Goal: Information Seeking & Learning: Find contact information

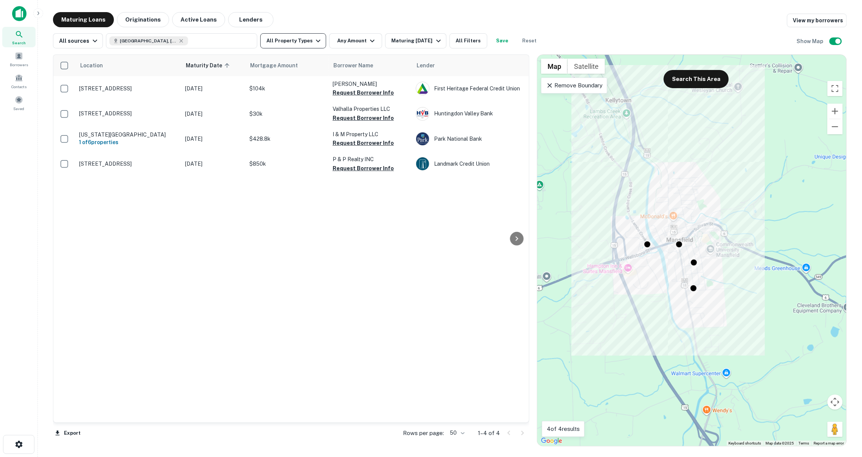
click at [314, 38] on icon "button" at bounding box center [318, 40] width 9 height 9
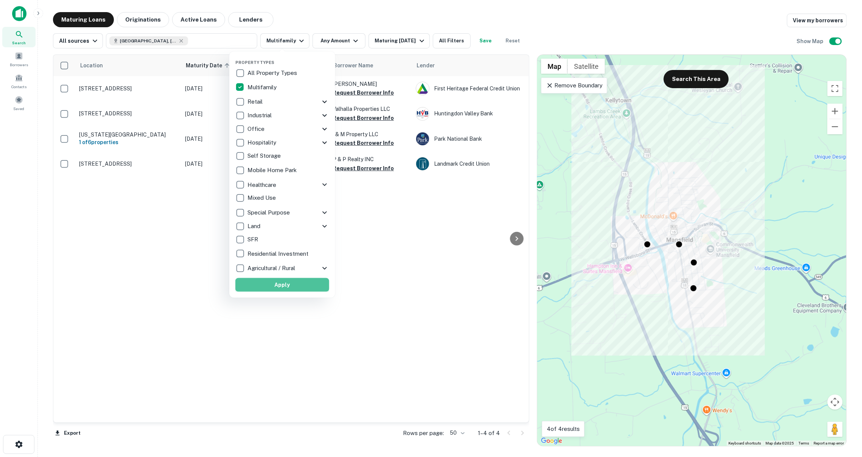
click at [268, 289] on button "Apply" at bounding box center [282, 285] width 94 height 14
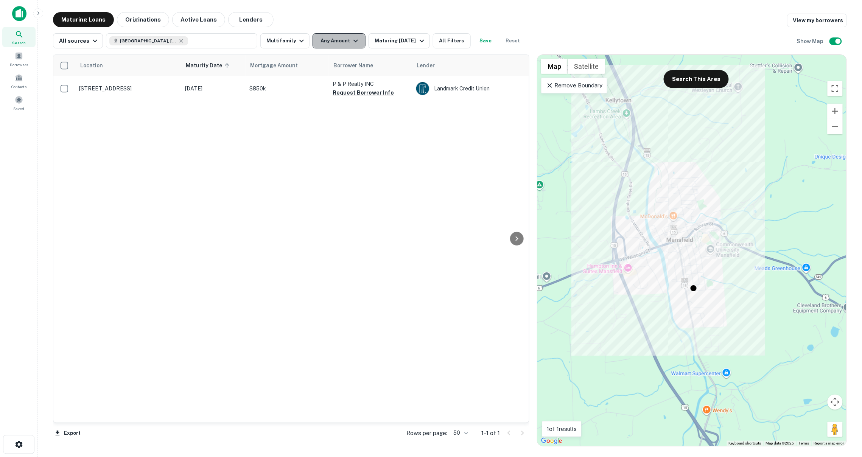
click at [351, 43] on icon "button" at bounding box center [355, 40] width 9 height 9
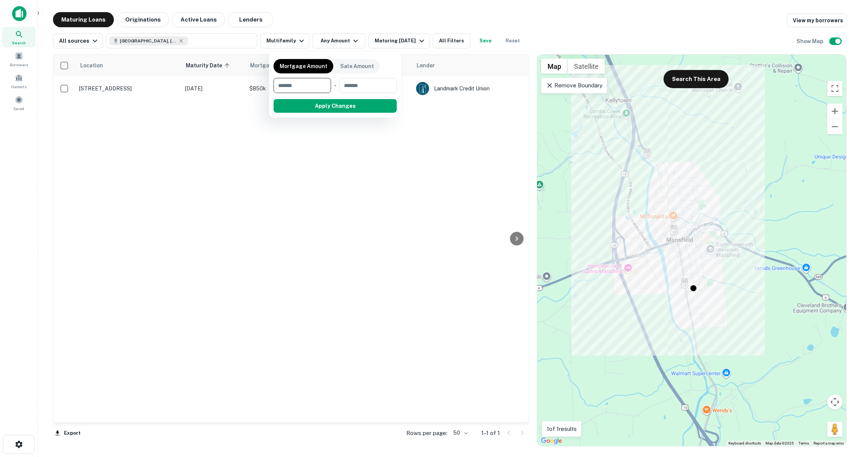
click at [411, 47] on div at bounding box center [431, 228] width 862 height 457
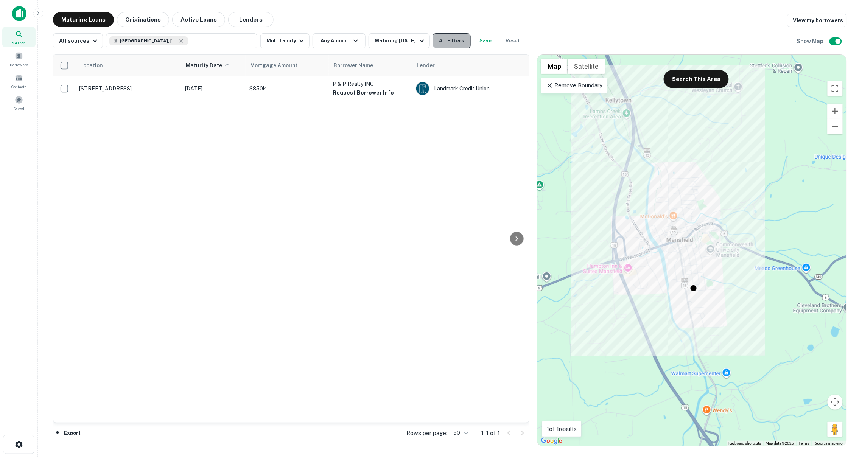
click at [444, 39] on button "All Filters" at bounding box center [452, 40] width 38 height 15
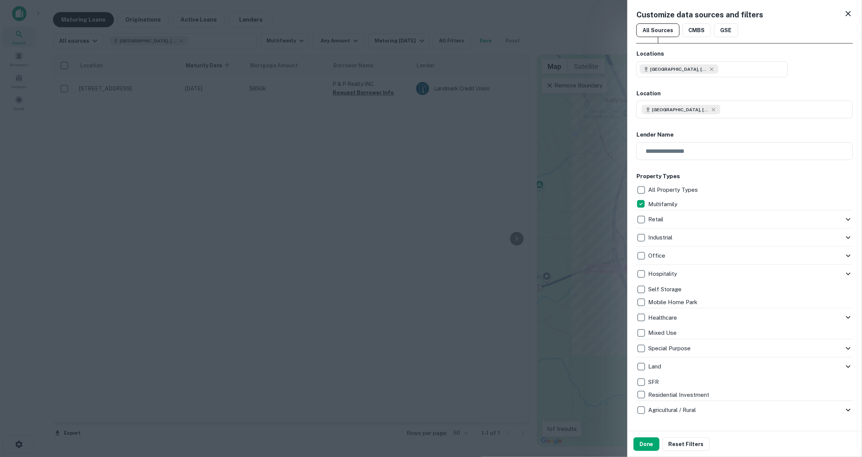
click at [501, 30] on div at bounding box center [431, 228] width 862 height 457
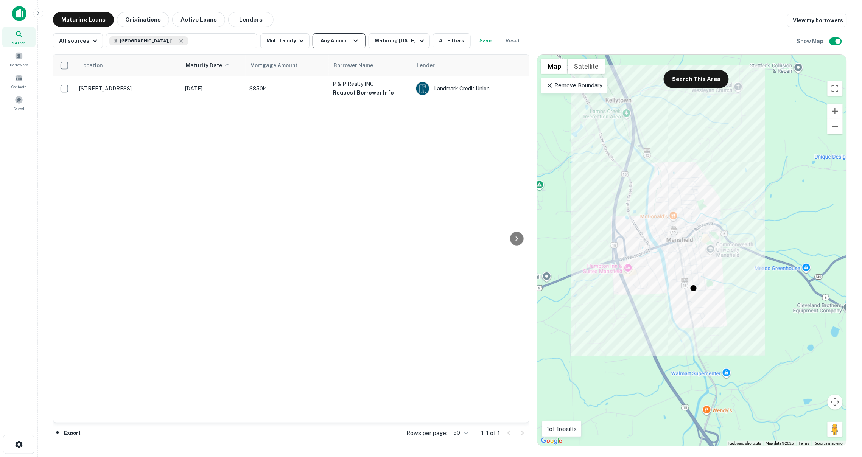
click at [345, 39] on button "Any Amount" at bounding box center [339, 40] width 53 height 15
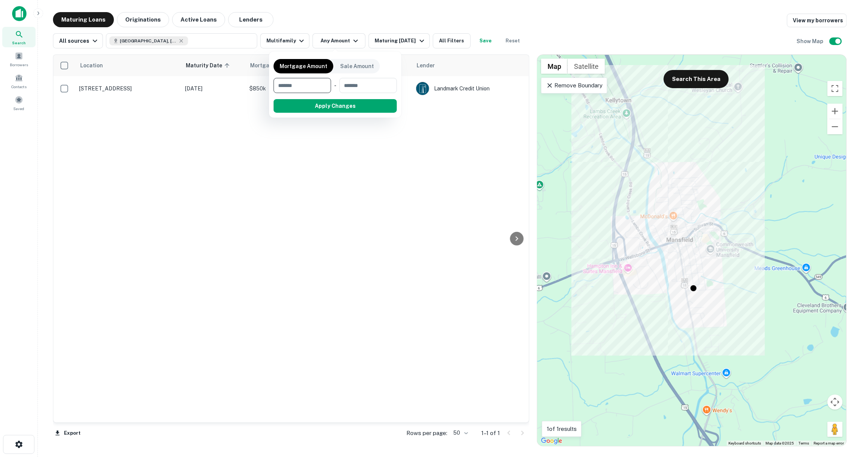
click at [357, 199] on div at bounding box center [431, 228] width 862 height 457
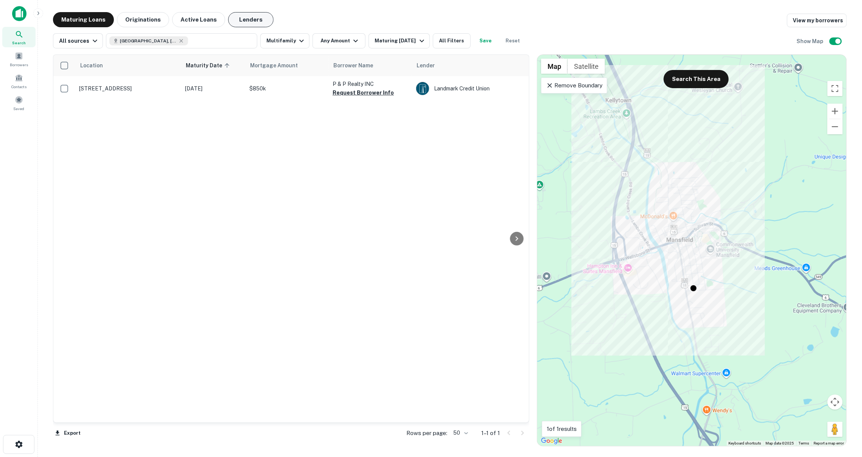
click at [248, 24] on button "Lenders" at bounding box center [250, 19] width 45 height 15
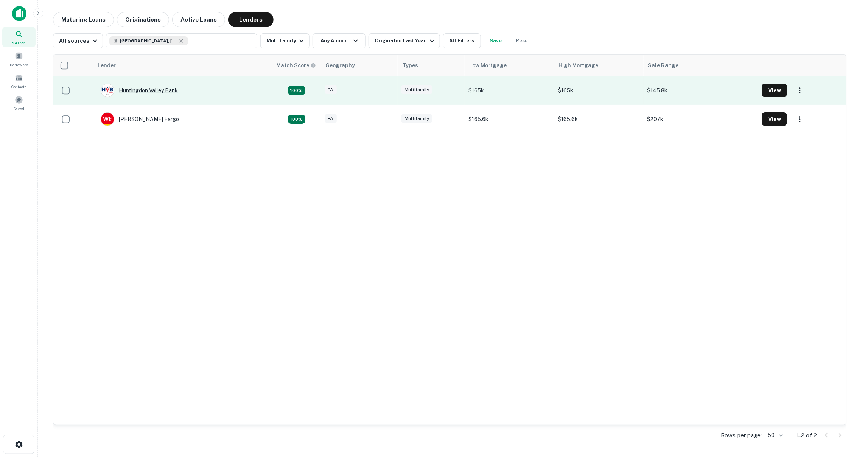
click at [124, 89] on div "Huntingdon Valley Bank" at bounding box center [139, 91] width 77 height 14
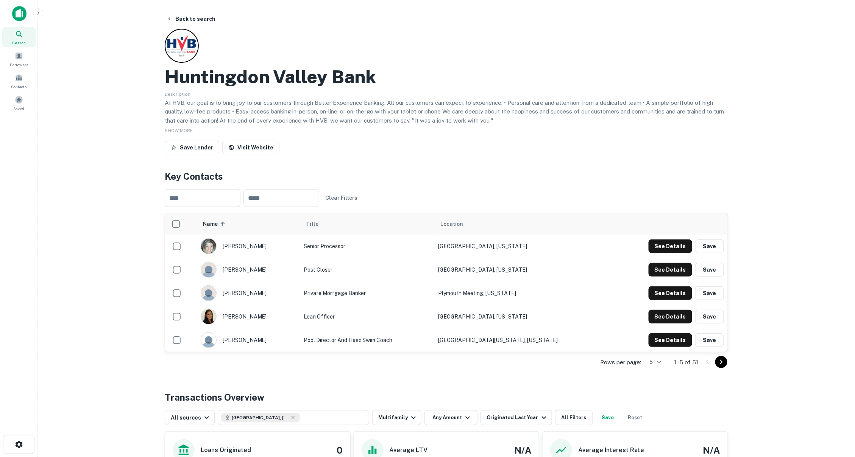
click at [277, 72] on h2 "Huntingdon Valley Bank" at bounding box center [270, 77] width 211 height 22
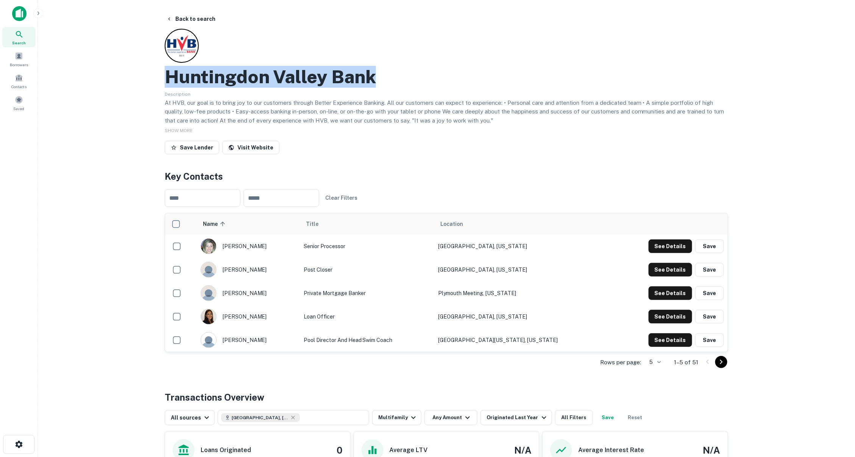
click at [277, 72] on h2 "Huntingdon Valley Bank" at bounding box center [270, 77] width 211 height 22
copy h2 "Huntingdon Valley Bank"
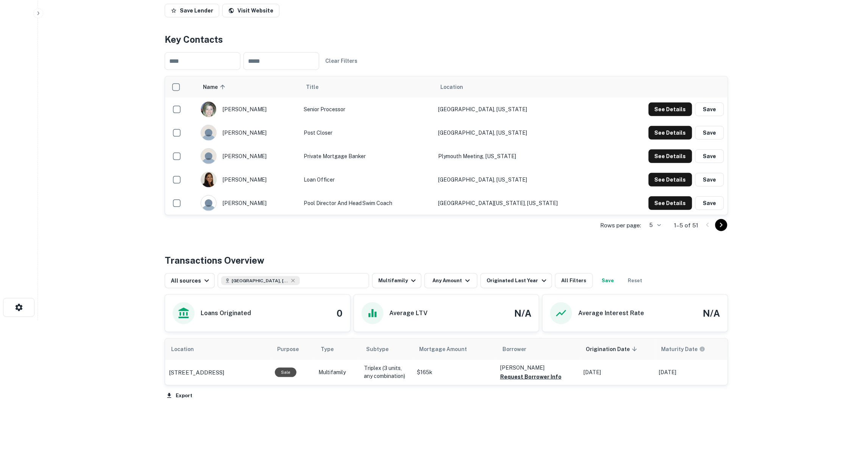
scroll to position [155, 0]
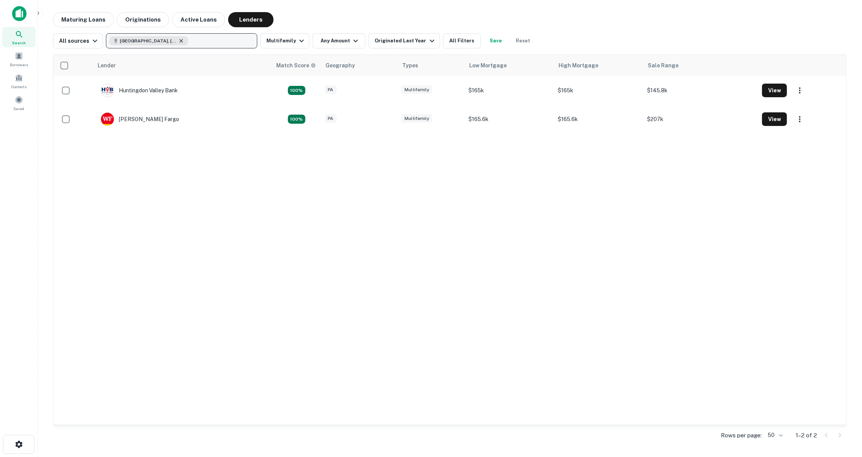
click at [181, 41] on icon "button" at bounding box center [181, 41] width 6 height 6
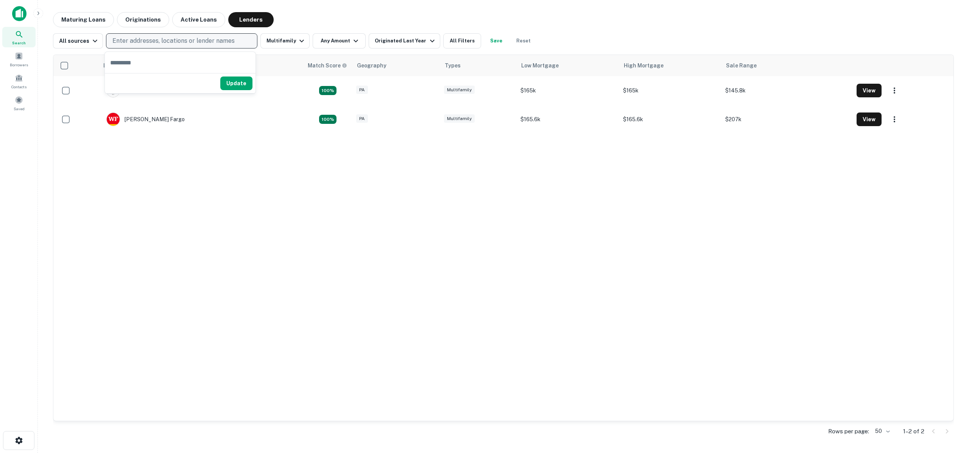
click at [26, 36] on div "Search" at bounding box center [18, 37] width 33 height 20
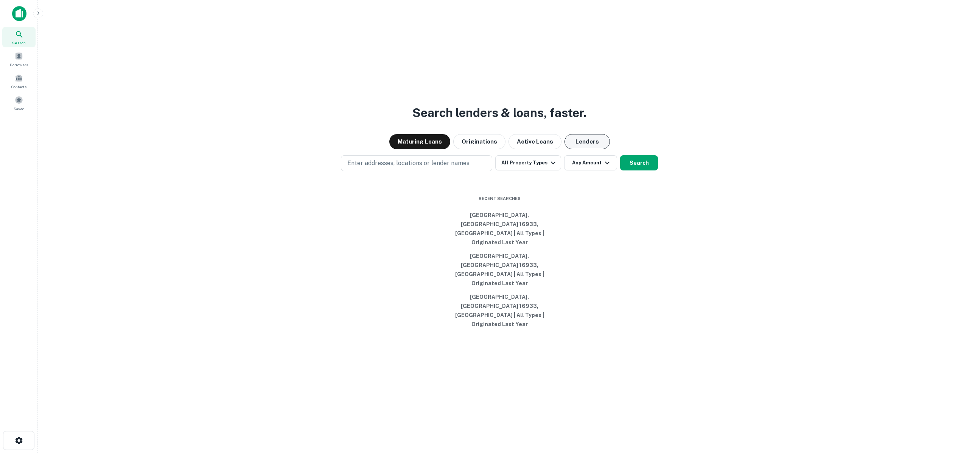
click at [573, 149] on button "Lenders" at bounding box center [587, 141] width 45 height 15
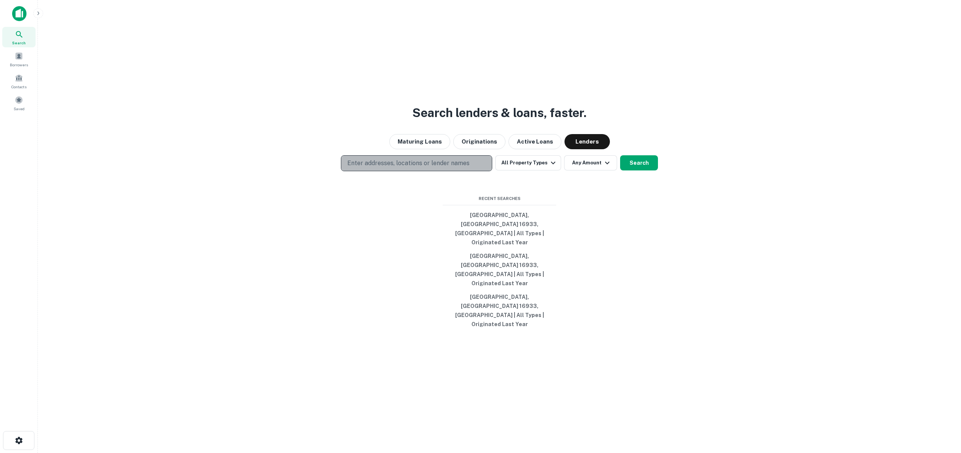
click at [453, 168] on p "Enter addresses, locations or lender names" at bounding box center [408, 163] width 122 height 9
type input "*********"
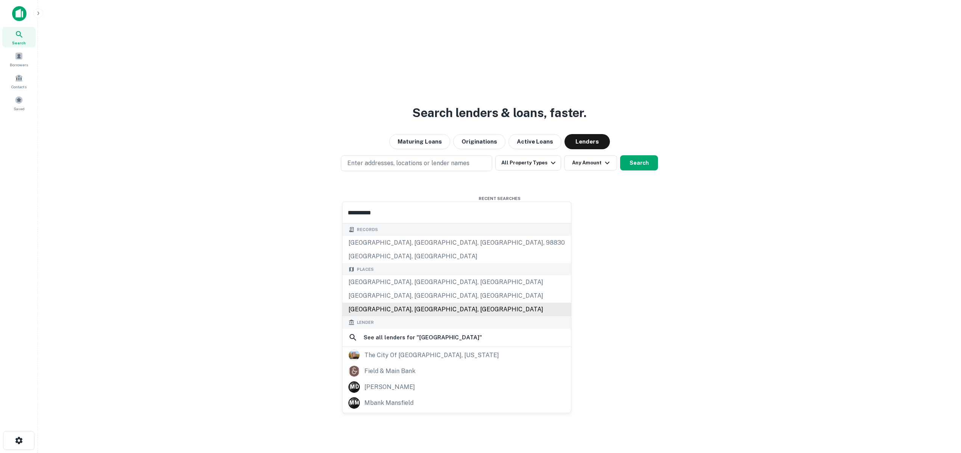
click at [408, 313] on div "[GEOGRAPHIC_DATA], [GEOGRAPHIC_DATA], [GEOGRAPHIC_DATA]" at bounding box center [457, 309] width 229 height 14
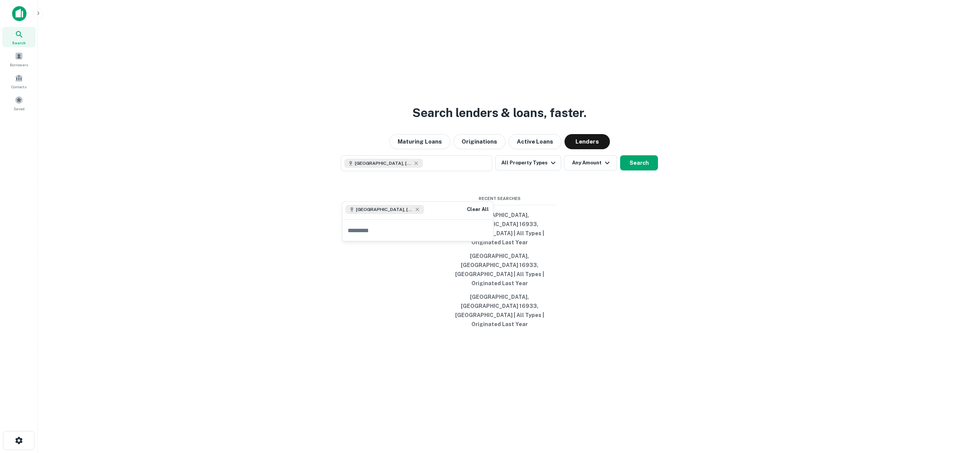
click at [642, 181] on div "Search lenders & loans, faster. Maturing Loans Originations Active Loans [GEOGR…" at bounding box center [499, 244] width 911 height 453
click at [646, 170] on button "Search" at bounding box center [639, 162] width 38 height 15
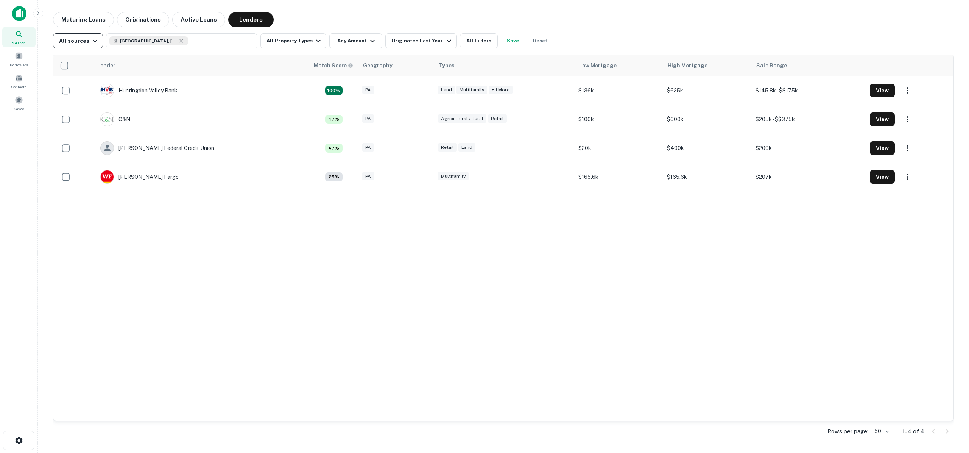
click at [95, 41] on icon "button" at bounding box center [94, 40] width 9 height 9
click at [95, 41] on div at bounding box center [484, 226] width 969 height 453
click at [294, 31] on div "All sources [GEOGRAPHIC_DATA], [GEOGRAPHIC_DATA] All Property Types Any Amount …" at bounding box center [503, 37] width 901 height 21
click at [301, 38] on button "All Property Types" at bounding box center [293, 40] width 66 height 15
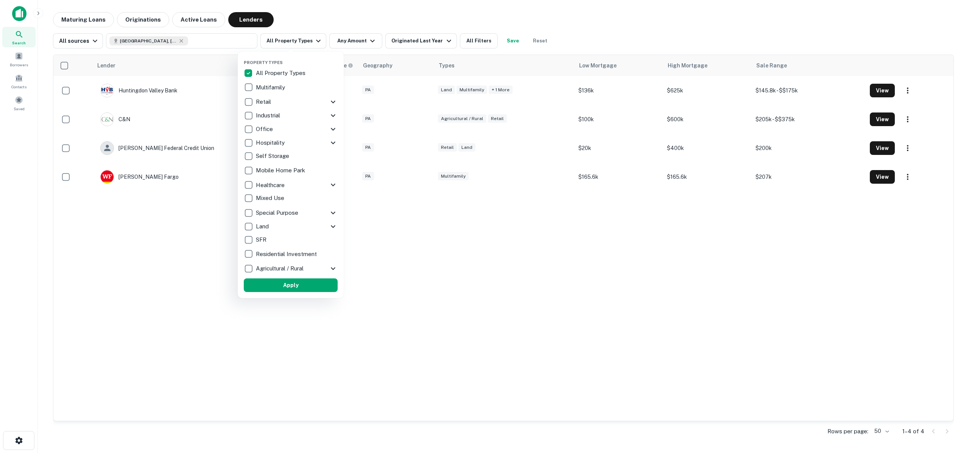
click at [353, 41] on div at bounding box center [484, 226] width 969 height 453
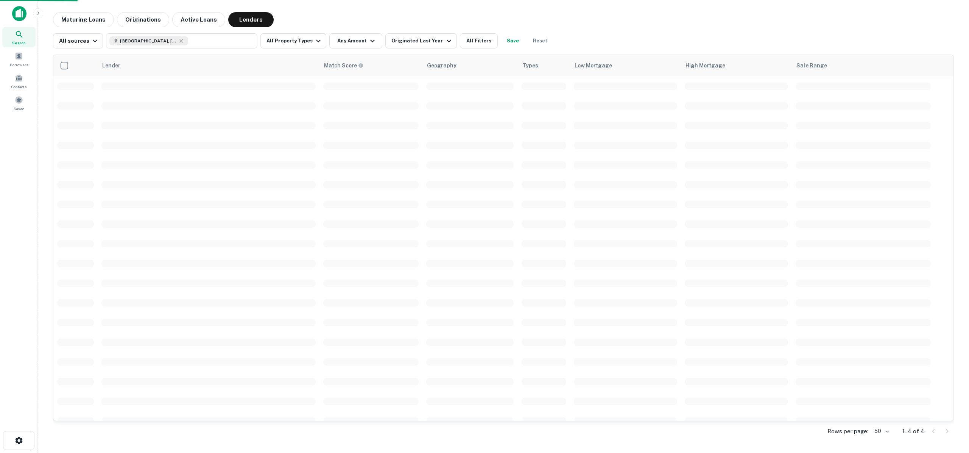
click at [367, 40] on div "Property Types All Property Types Multifamily Retail Storefront Auto Shop Bar S…" at bounding box center [484, 226] width 969 height 453
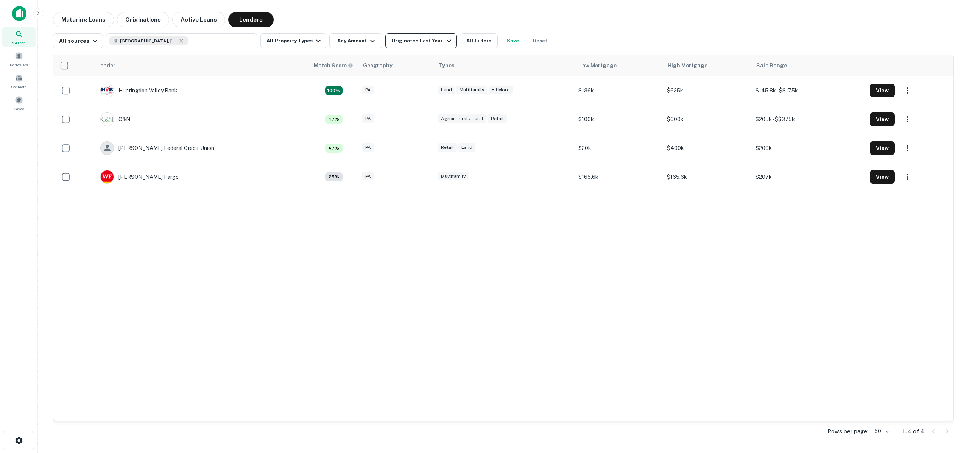
click at [431, 43] on div "Originated Last Year" at bounding box center [422, 40] width 62 height 9
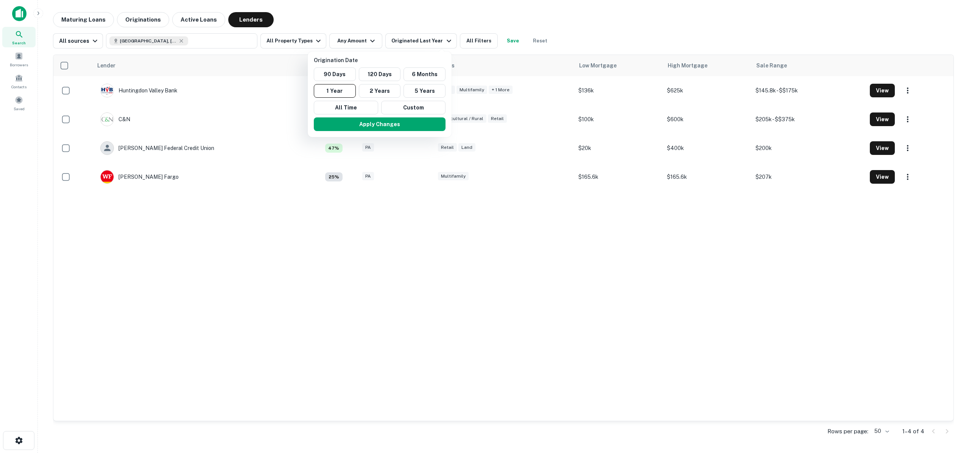
click at [365, 38] on div at bounding box center [484, 226] width 969 height 453
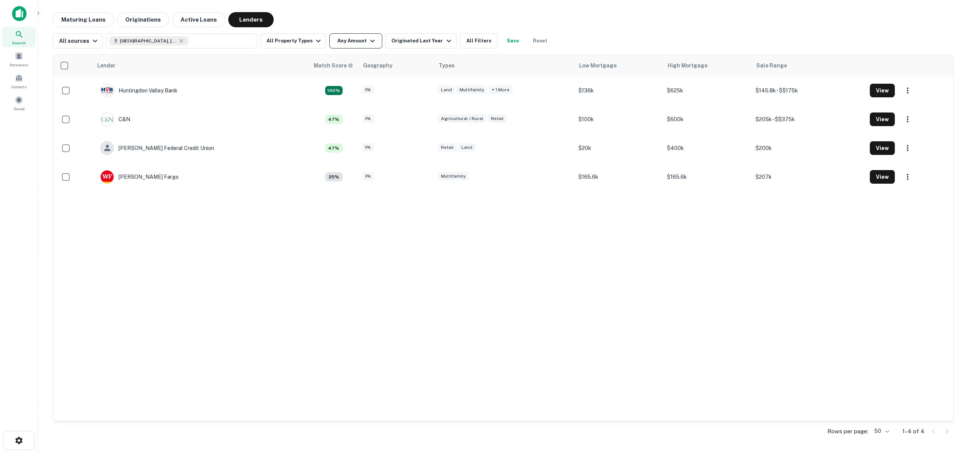
click at [369, 38] on icon "button" at bounding box center [372, 40] width 9 height 9
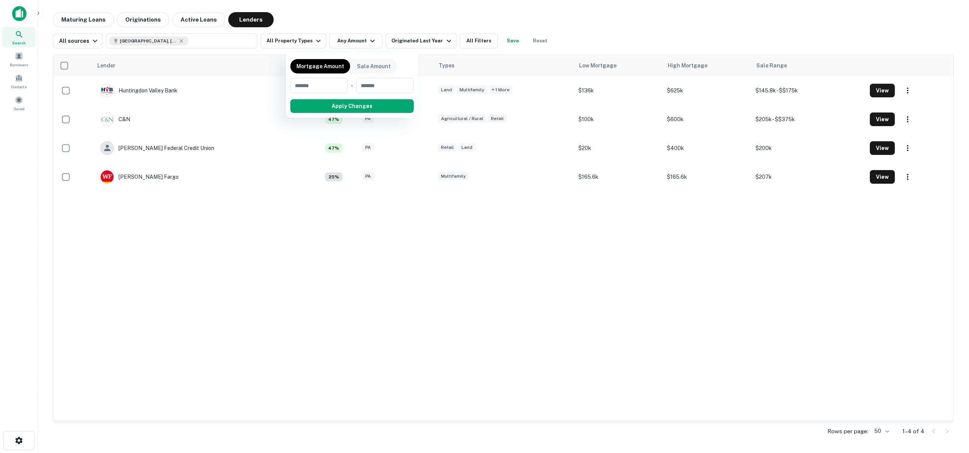
click at [371, 40] on div at bounding box center [484, 226] width 969 height 453
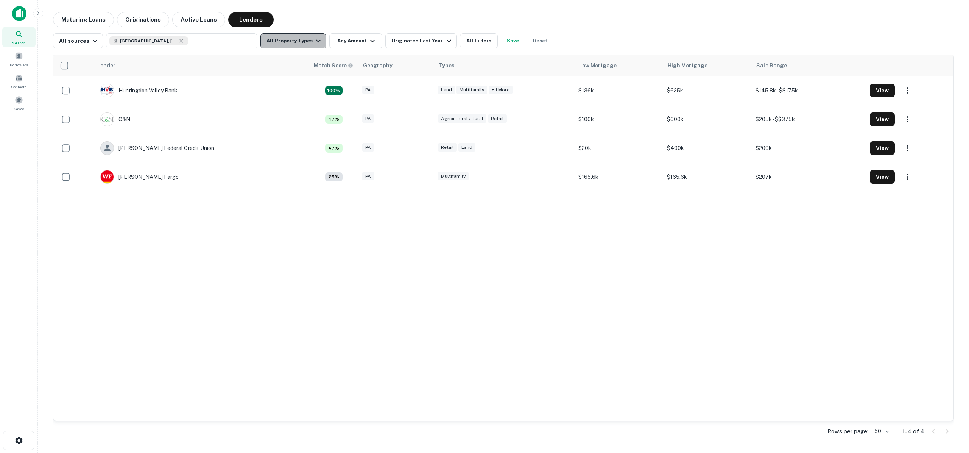
click at [302, 36] on button "All Property Types" at bounding box center [293, 40] width 66 height 15
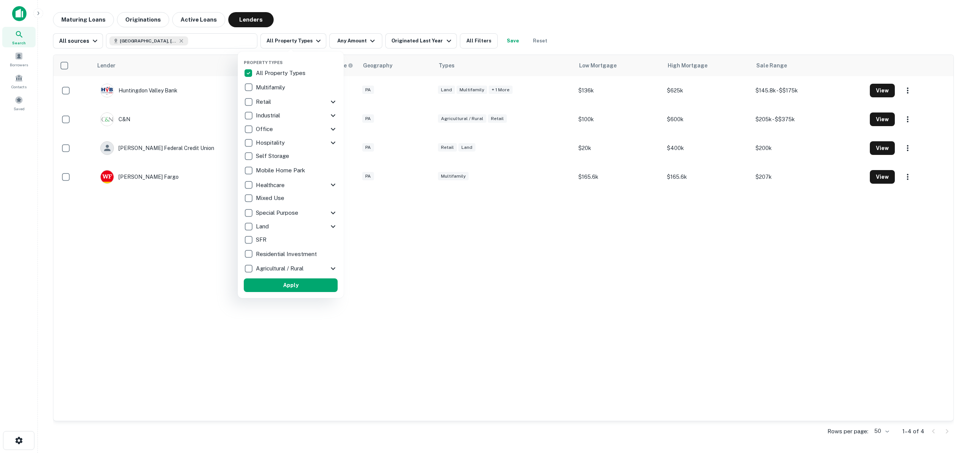
click at [153, 247] on div at bounding box center [484, 226] width 969 height 453
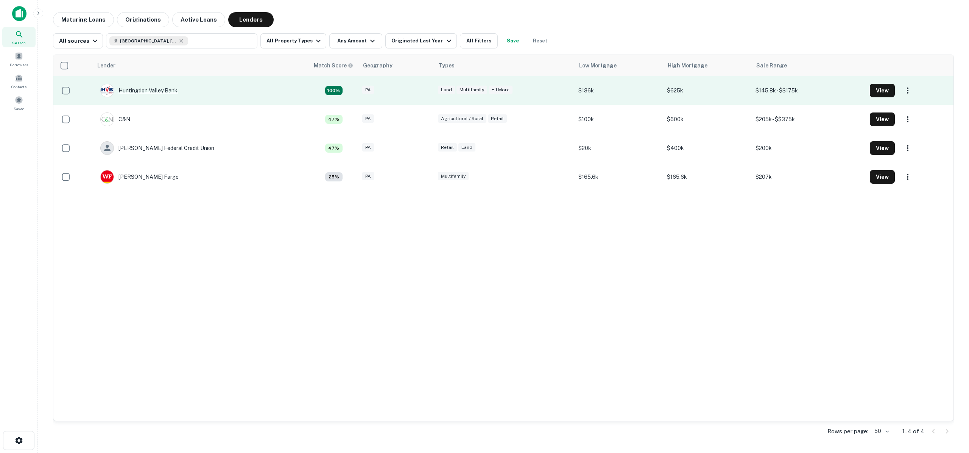
click at [166, 90] on div "Huntingdon Valley Bank" at bounding box center [138, 91] width 77 height 14
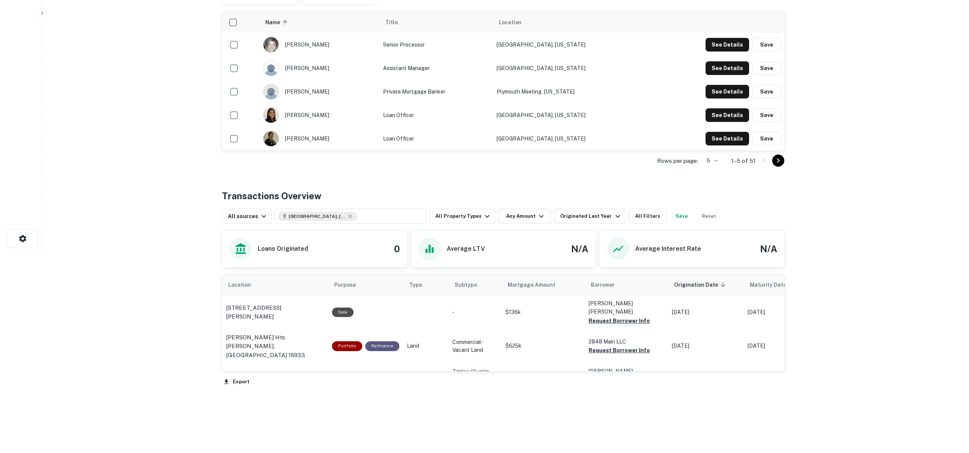
scroll to position [190, 0]
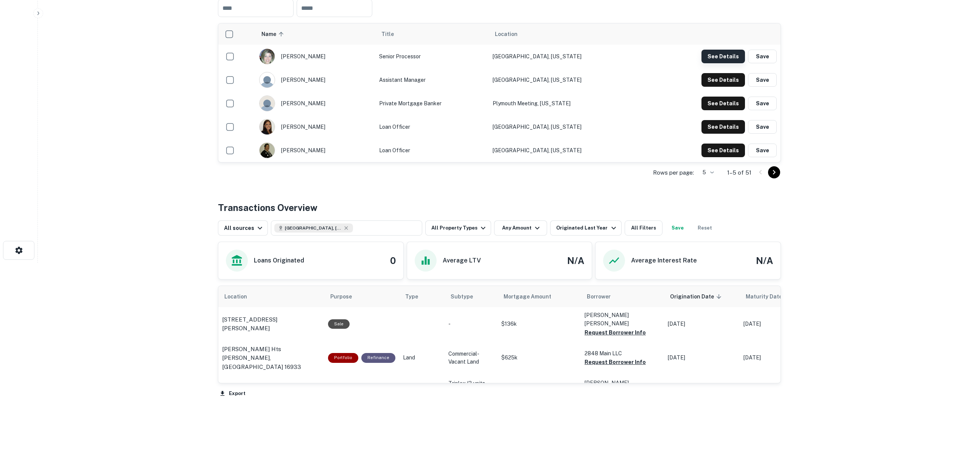
click at [722, 62] on button "See Details" at bounding box center [724, 57] width 44 height 14
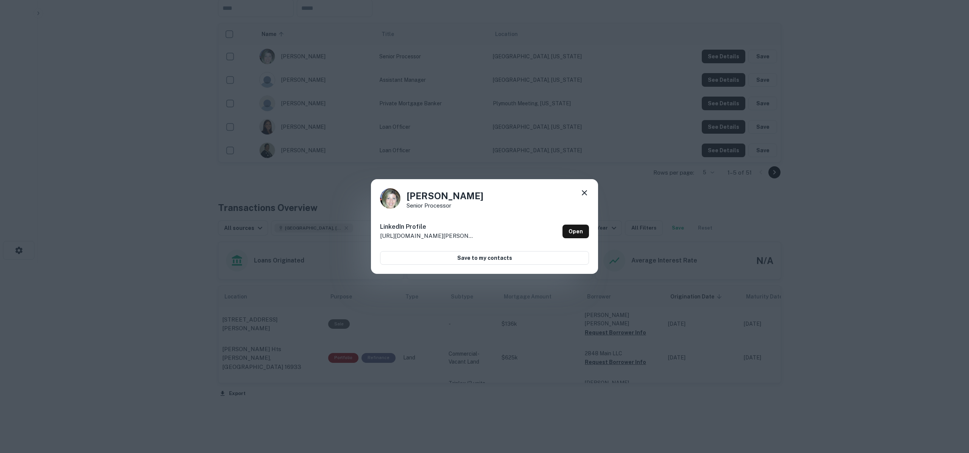
click at [581, 198] on div at bounding box center [584, 194] width 9 height 12
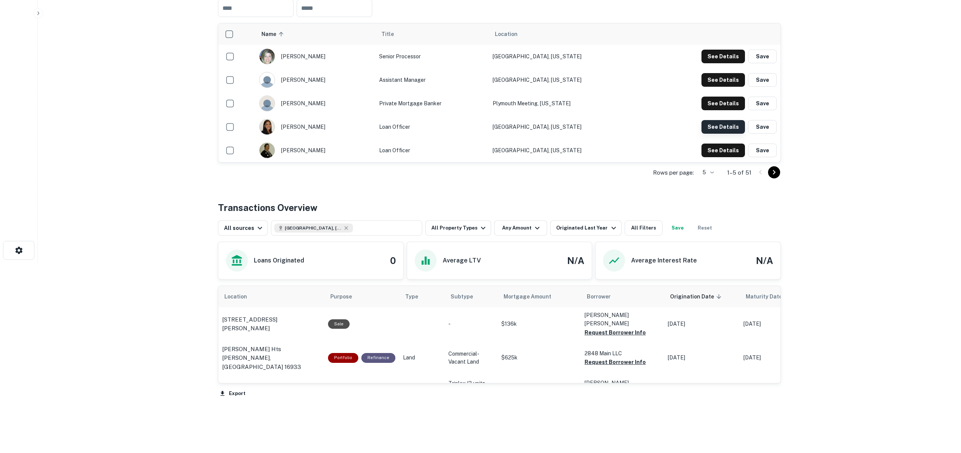
click at [726, 128] on button "See Details" at bounding box center [724, 127] width 44 height 14
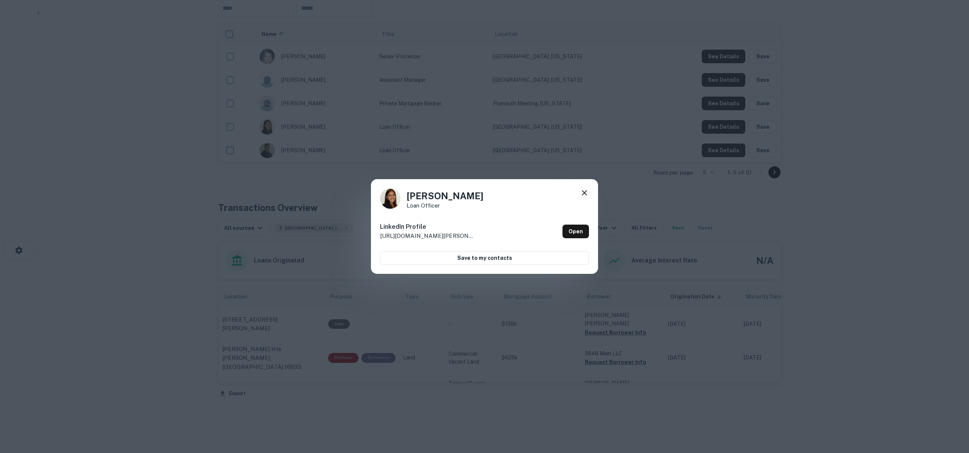
click at [596, 184] on div "[PERSON_NAME] Loan Officer LinkedIn Profile [URL][DOMAIN_NAME][PERSON_NAME] Ope…" at bounding box center [484, 226] width 227 height 95
click at [593, 187] on div "[PERSON_NAME] Loan Officer LinkedIn Profile [URL][DOMAIN_NAME][PERSON_NAME] Ope…" at bounding box center [484, 226] width 227 height 95
click at [590, 191] on div "[PERSON_NAME] Loan Officer LinkedIn Profile [URL][DOMAIN_NAME][PERSON_NAME] Ope…" at bounding box center [484, 226] width 227 height 95
click at [587, 192] on icon at bounding box center [584, 192] width 9 height 9
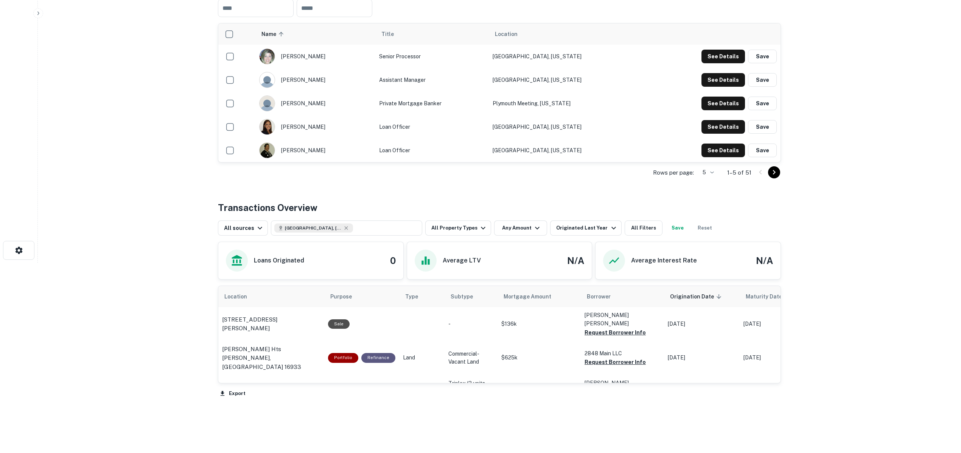
drag, startPoint x: 262, startPoint y: 152, endPoint x: 267, endPoint y: 149, distance: 6.0
click at [262, 152] on img "scrollable content" at bounding box center [267, 150] width 15 height 15
click at [283, 148] on div "[PERSON_NAME]" at bounding box center [315, 150] width 112 height 16
drag, startPoint x: 302, startPoint y: 145, endPoint x: 327, endPoint y: 157, distance: 27.6
click at [302, 144] on div "[PERSON_NAME]" at bounding box center [315, 150] width 112 height 16
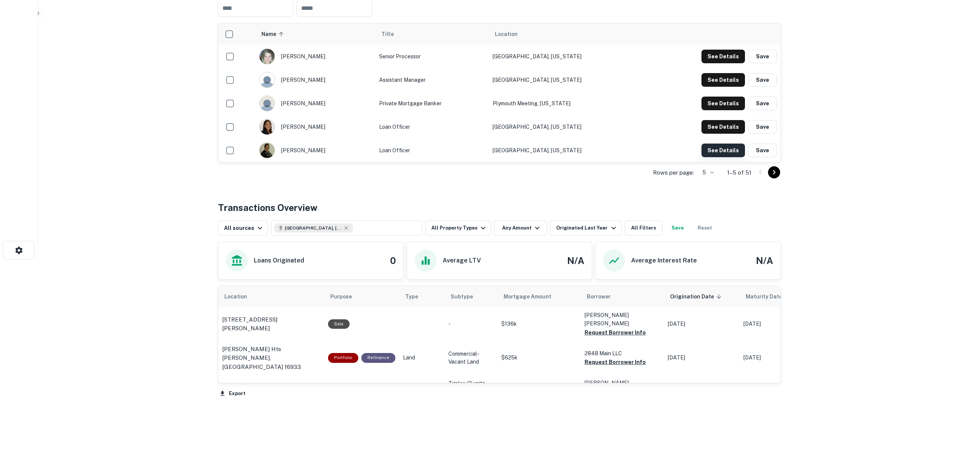
click at [720, 147] on button "See Details" at bounding box center [724, 150] width 44 height 14
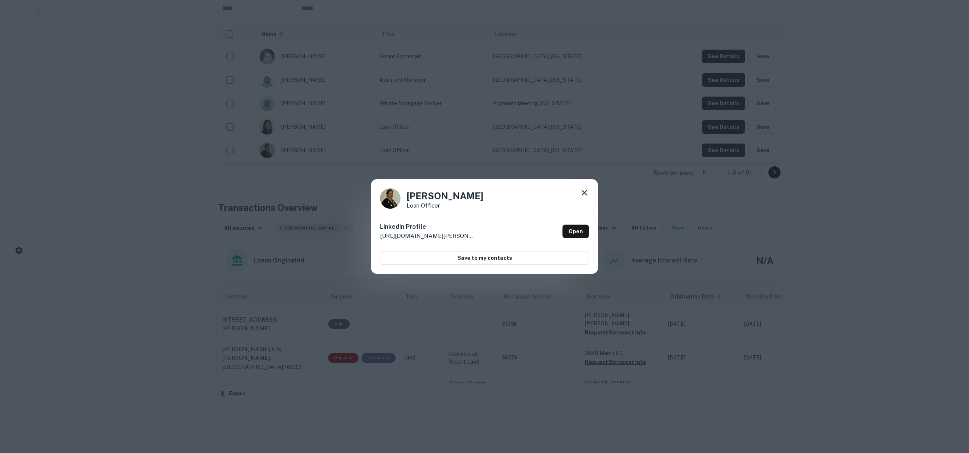
click at [586, 187] on div "[PERSON_NAME] Loan Officer LinkedIn Profile [URL][DOMAIN_NAME][PERSON_NAME] Ope…" at bounding box center [484, 226] width 227 height 95
click at [584, 192] on icon at bounding box center [584, 192] width 5 height 5
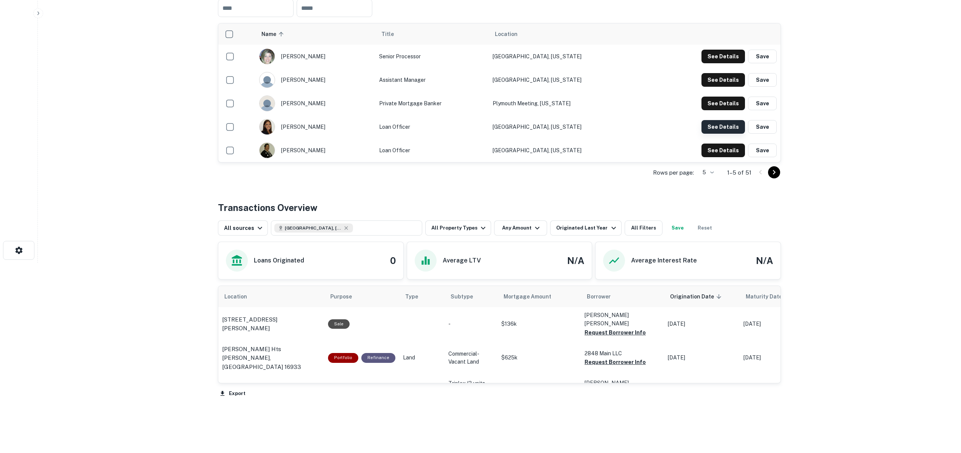
click at [720, 127] on button "See Details" at bounding box center [724, 127] width 44 height 14
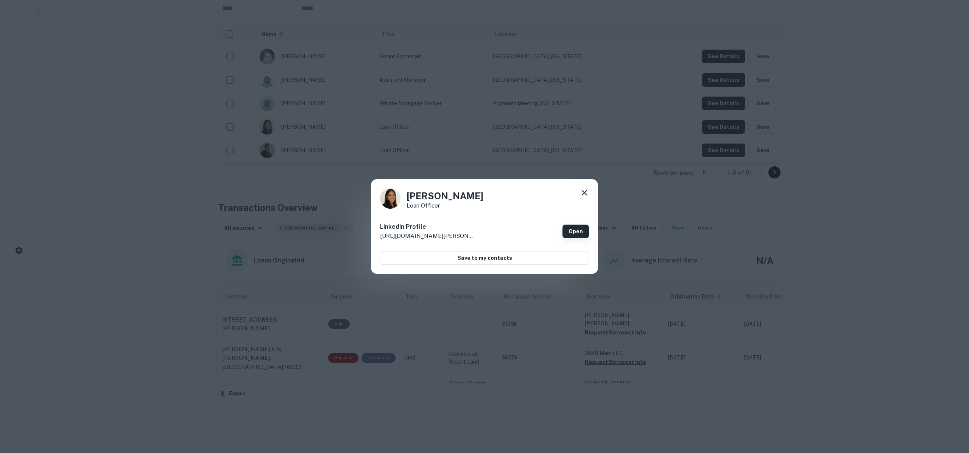
click at [580, 226] on link "Open" at bounding box center [575, 231] width 26 height 14
click at [585, 191] on icon at bounding box center [584, 192] width 9 height 9
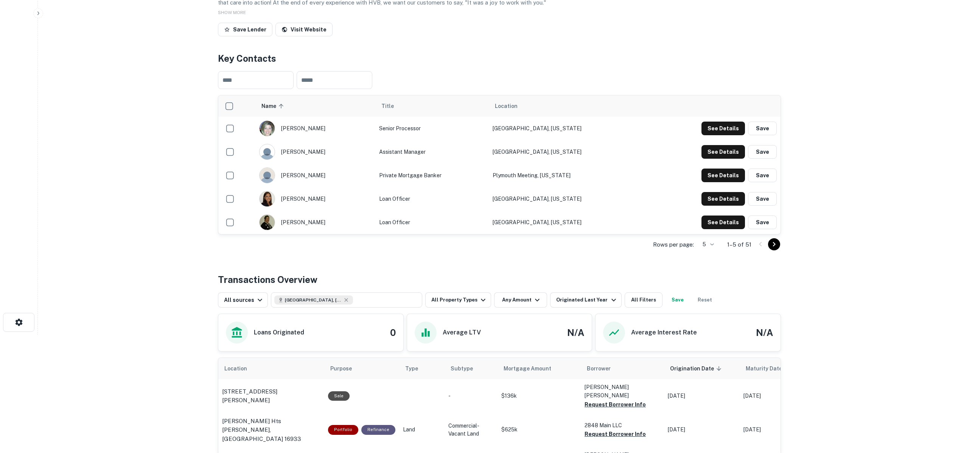
scroll to position [0, 0]
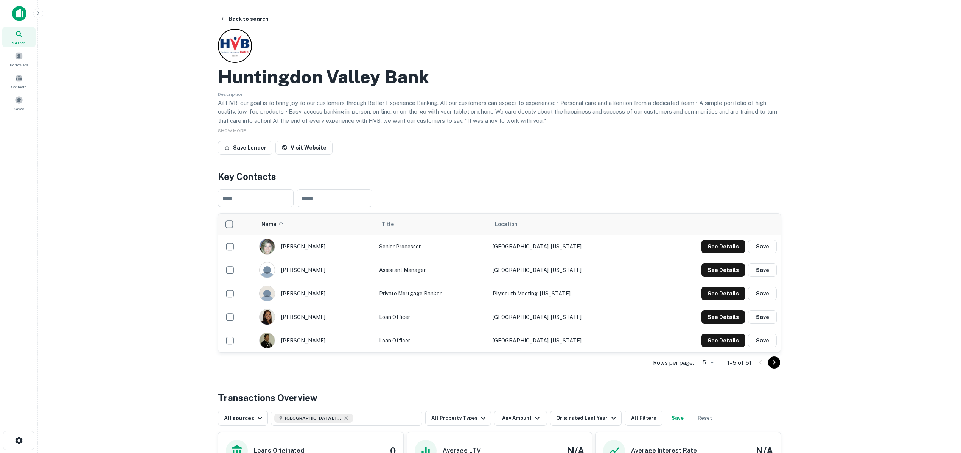
drag, startPoint x: 211, startPoint y: 76, endPoint x: 221, endPoint y: 76, distance: 10.2
click at [211, 76] on div "Back to search Huntingdon Valley Bank Description At HVB, our goal is to bring …" at bounding box center [499, 336] width 581 height 649
click at [302, 95] on div "Description At HVB, our goal is to bring joy to our customers through Better Ex…" at bounding box center [499, 106] width 563 height 35
click at [311, 81] on h2 "Huntingdon Valley Bank" at bounding box center [323, 77] width 211 height 22
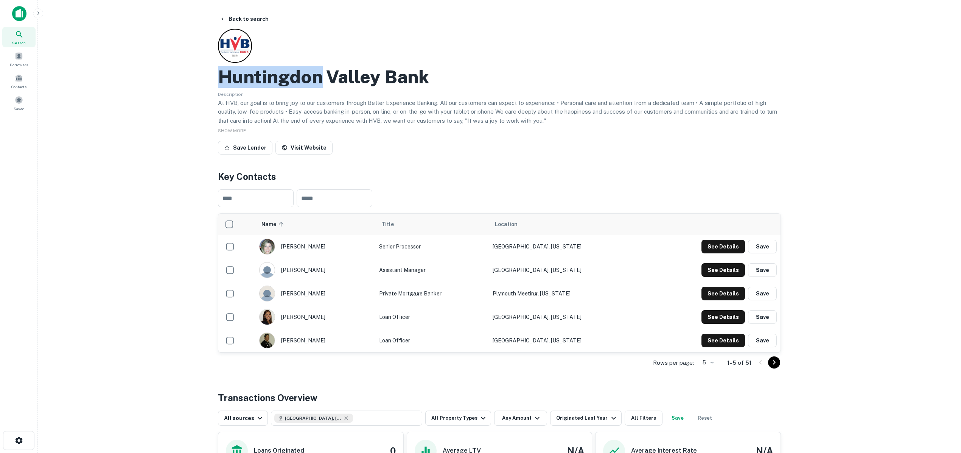
click at [313, 79] on h2 "Huntingdon Valley Bank" at bounding box center [323, 77] width 211 height 22
click at [284, 75] on h2 "Huntingdon Valley Bank" at bounding box center [323, 77] width 211 height 22
copy h2 "Huntingdon Valley Bank"
